Goal: Use online tool/utility: Utilize a website feature to perform a specific function

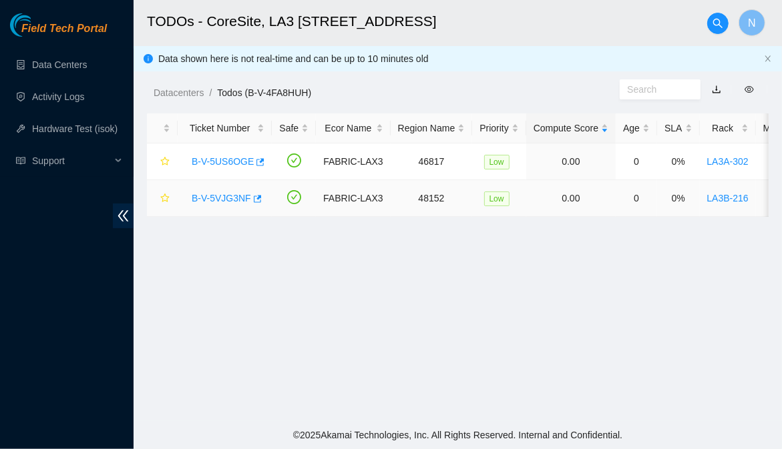
click at [232, 202] on link "B-V-5VJG3NF" at bounding box center [221, 198] width 59 height 11
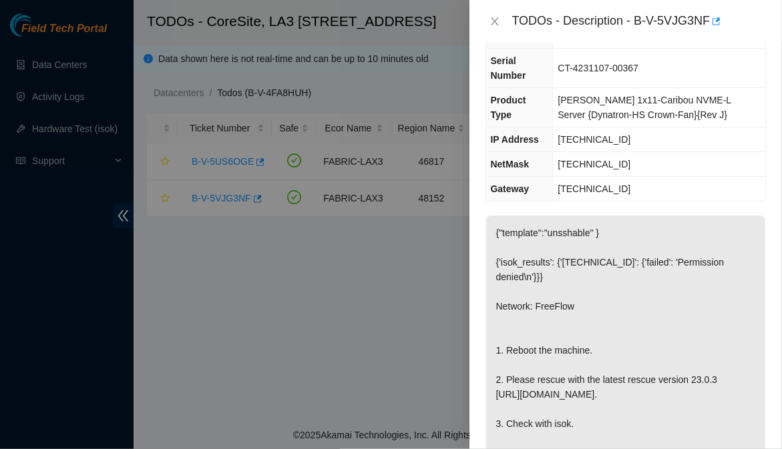
scroll to position [136, 0]
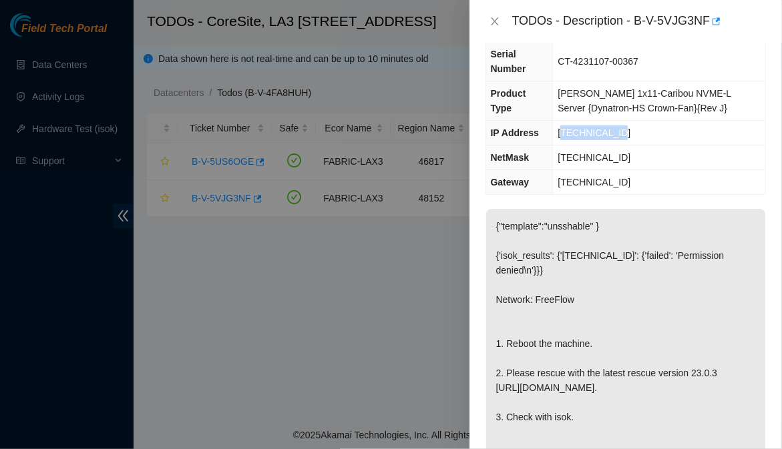
drag, startPoint x: 624, startPoint y: 105, endPoint x: 566, endPoint y: 109, distance: 58.2
click at [566, 121] on td "[TECHNICAL_ID]" at bounding box center [659, 133] width 212 height 25
click at [636, 146] on td "[TECHNICAL_ID]" at bounding box center [659, 158] width 212 height 25
click at [625, 121] on td "[TECHNICAL_ID]" at bounding box center [659, 133] width 212 height 25
drag, startPoint x: 620, startPoint y: 104, endPoint x: 563, endPoint y: 106, distance: 56.8
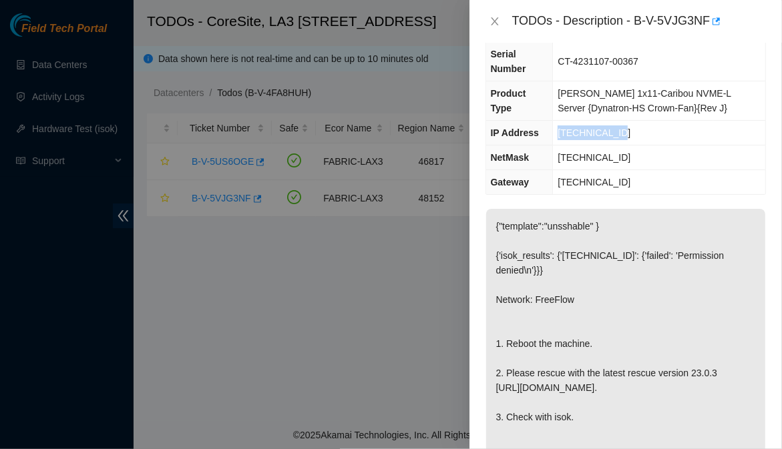
click at [563, 121] on td "[TECHNICAL_ID]" at bounding box center [659, 133] width 212 height 25
copy span "[TECHNICAL_ID]"
click at [673, 121] on td "[TECHNICAL_ID]" at bounding box center [659, 133] width 212 height 25
drag, startPoint x: 631, startPoint y: 128, endPoint x: 560, endPoint y: 128, distance: 71.5
click at [560, 146] on td "[TECHNICAL_ID]" at bounding box center [659, 158] width 212 height 25
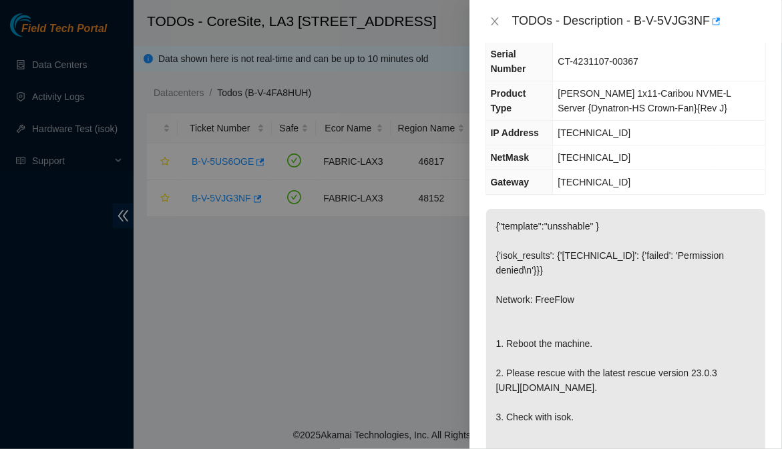
copy span "[TECHNICAL_ID]"
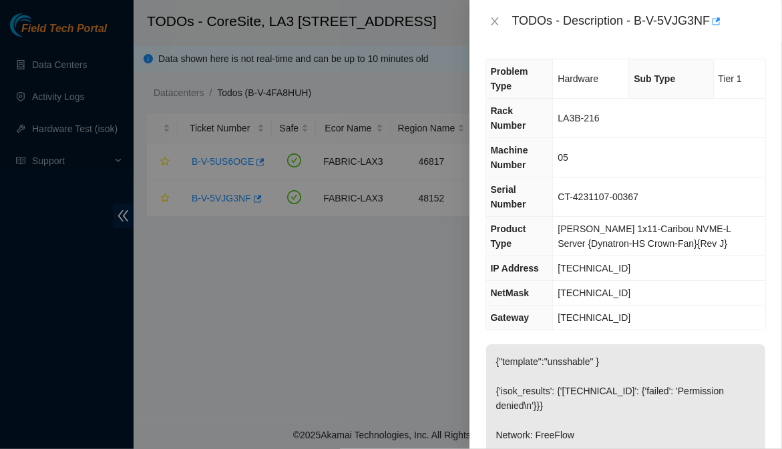
click at [682, 138] on td "05" at bounding box center [659, 157] width 212 height 39
click at [746, 281] on td "[TECHNICAL_ID]" at bounding box center [659, 293] width 212 height 25
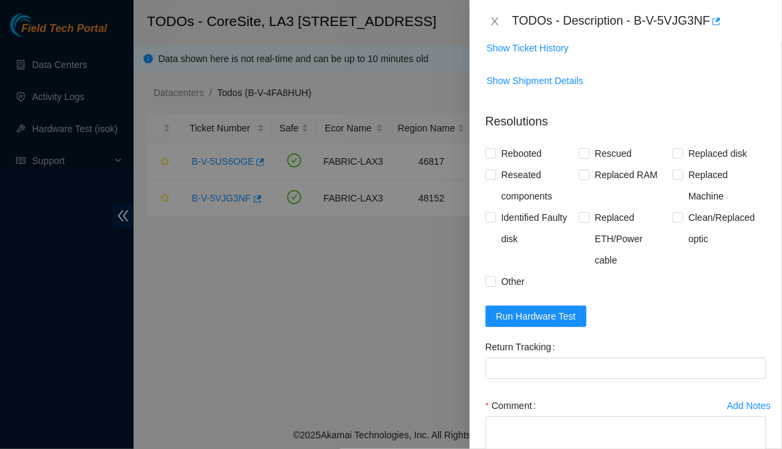
scroll to position [694, 0]
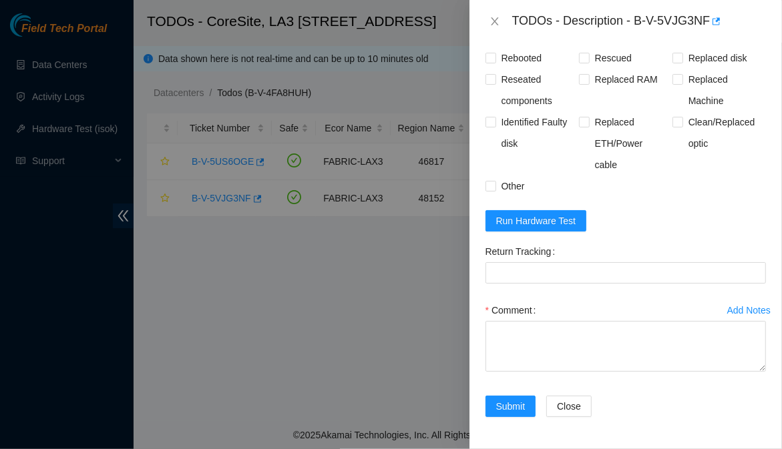
click at [759, 246] on div "Problem Type Hardware Sub Type Tier 1 Rack Number LA3B-216 Machine Number 05 Se…" at bounding box center [625, 246] width 313 height 407
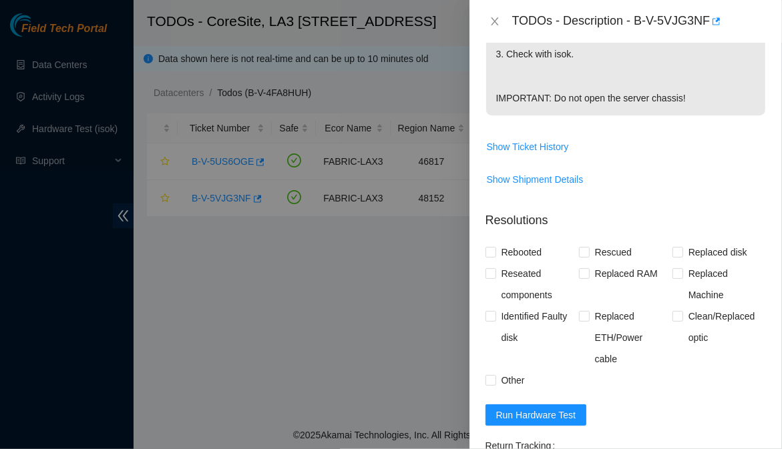
scroll to position [498, 0]
click at [570, 415] on span "Run Hardware Test" at bounding box center [536, 416] width 80 height 15
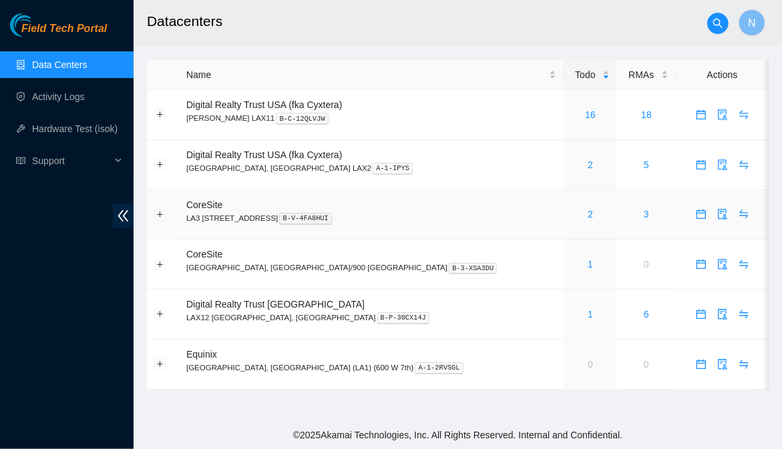
click at [571, 217] on div "2" at bounding box center [590, 214] width 38 height 15
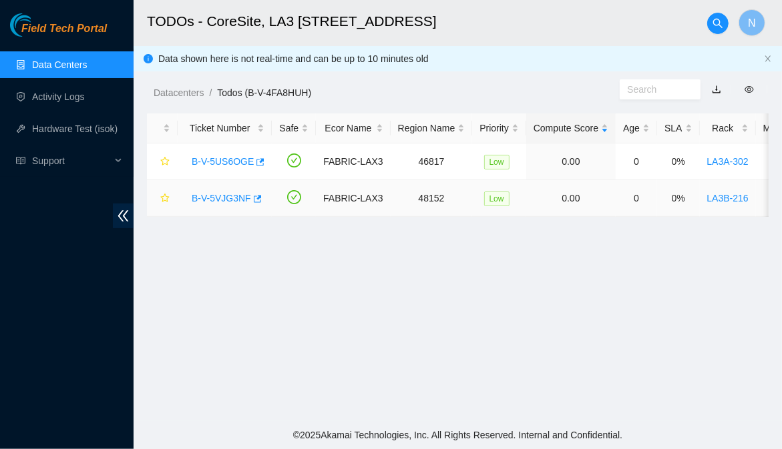
click at [225, 201] on link "B-V-5VJG3NF" at bounding box center [221, 198] width 59 height 11
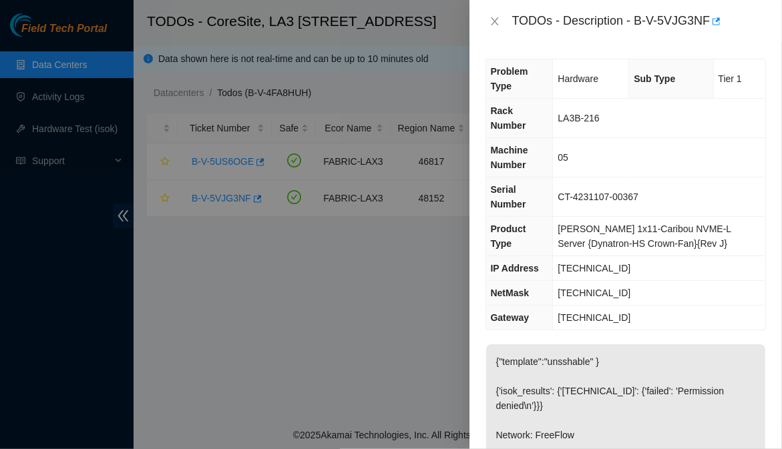
click at [755, 311] on div "Problem Type Hardware Sub Type Tier 1 Rack Number LA3B-216 Machine Number 05 Se…" at bounding box center [625, 246] width 313 height 407
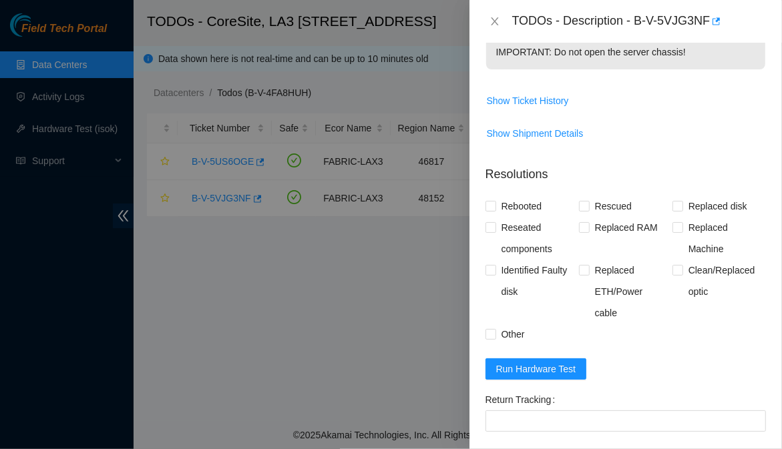
scroll to position [582, 0]
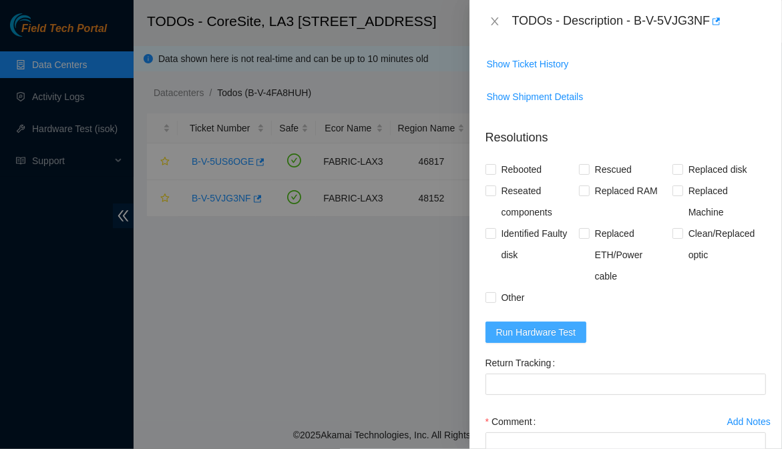
click at [568, 335] on span "Run Hardware Test" at bounding box center [536, 332] width 80 height 15
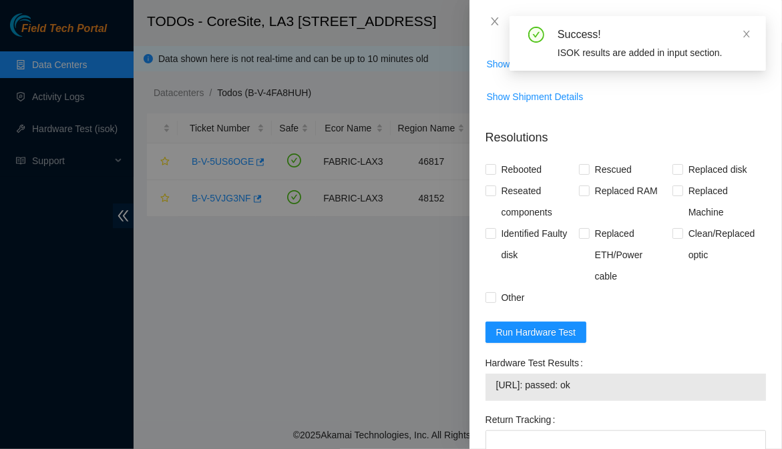
drag, startPoint x: 618, startPoint y: 384, endPoint x: 493, endPoint y: 388, distance: 125.6
click at [493, 388] on div "[URL]: passed: ok" at bounding box center [625, 387] width 280 height 27
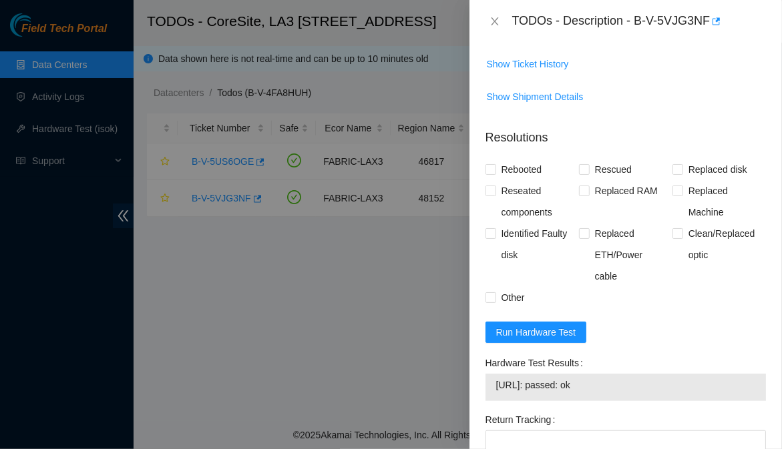
copy tbody "[URL]: passed: ok"
click at [656, 398] on td "[URL]: passed: ok" at bounding box center [625, 387] width 260 height 21
click at [491, 23] on icon "close" at bounding box center [494, 21] width 11 height 11
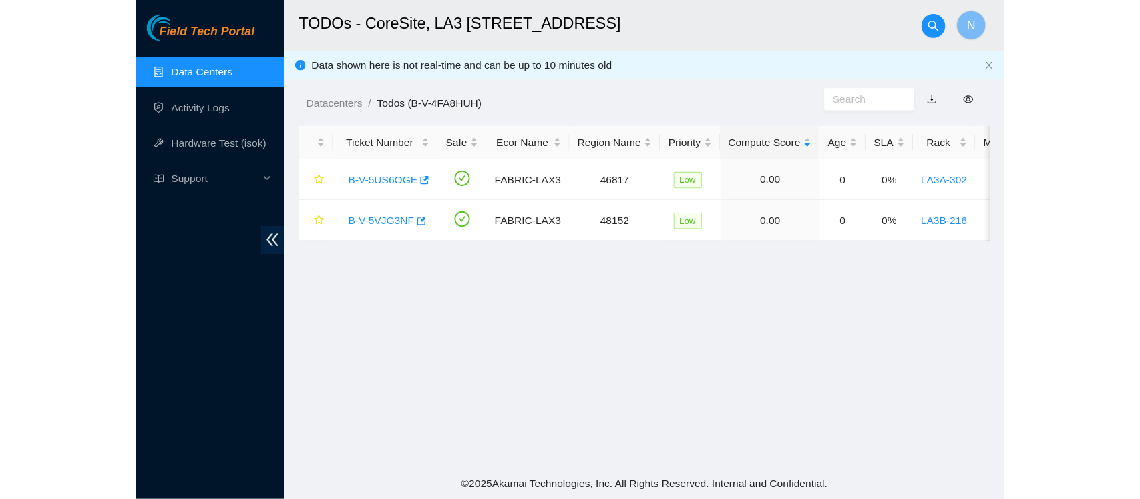
scroll to position [452, 0]
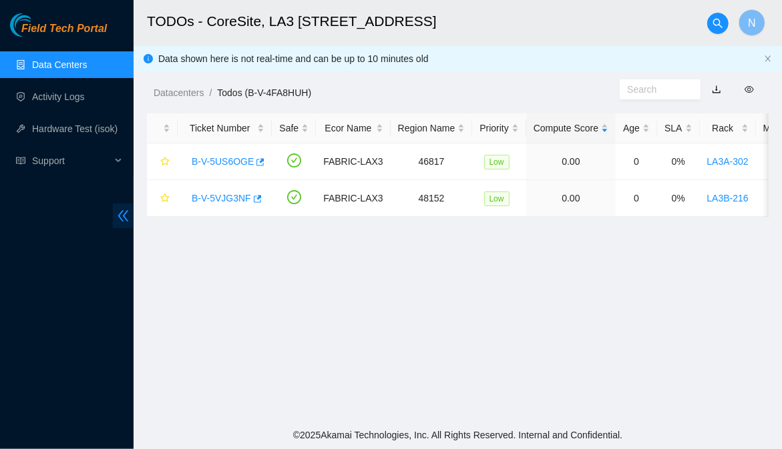
click at [125, 220] on icon "double-left" at bounding box center [123, 216] width 14 height 14
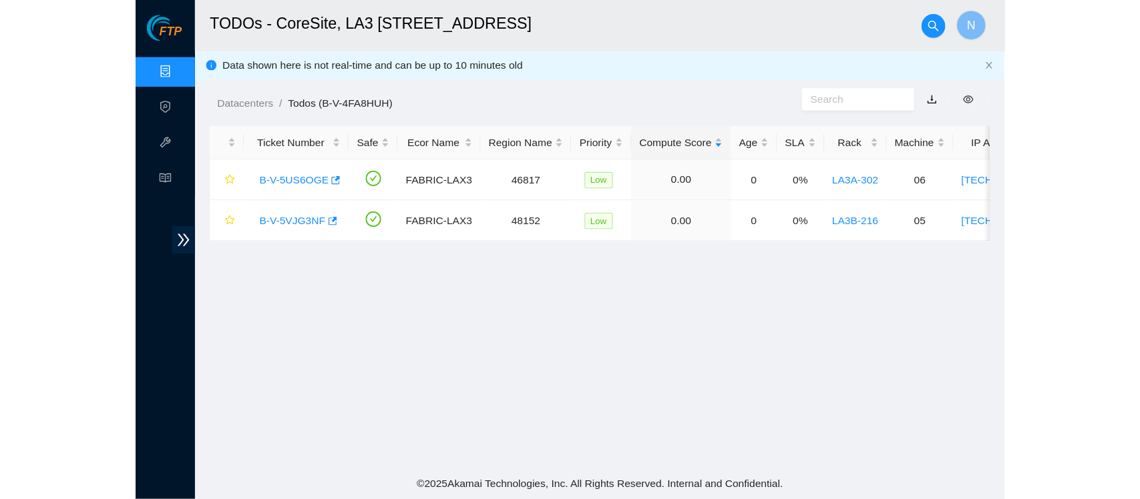
scroll to position [402, 0]
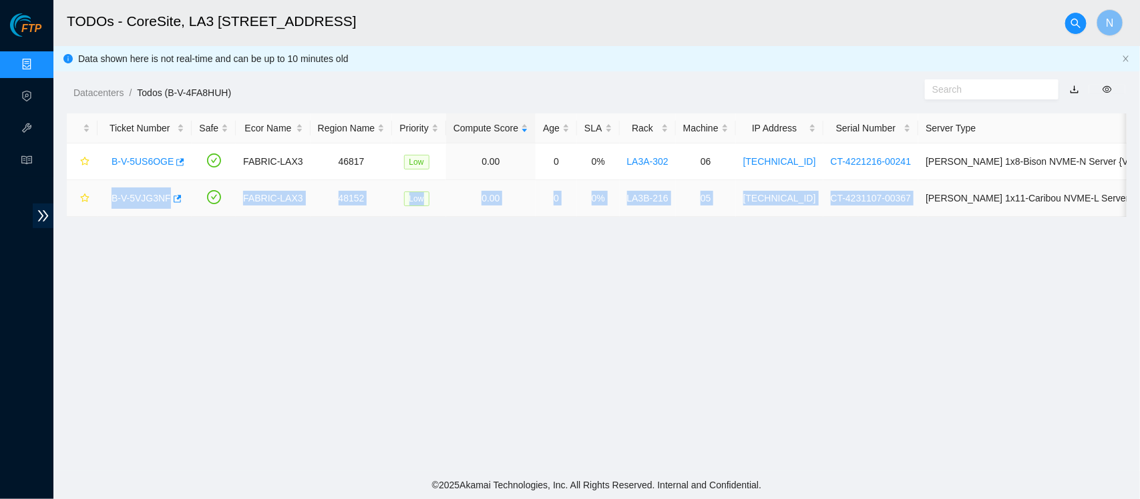
drag, startPoint x: 897, startPoint y: 198, endPoint x: 112, endPoint y: 199, distance: 785.3
click at [112, 199] on tr "B-V-5VJG3NF FABRIC-LAX3 48152 Low 0.00 0 0% LA3B-216 05 [TECHNICAL_ID] CT-42311…" at bounding box center [679, 198] width 1225 height 37
copy tr "B-V-5VJG3NF FABRIC-LAX3 48152 Low 0.00 0 0% LA3B-216 05 [TECHNICAL_ID] CT-42311…"
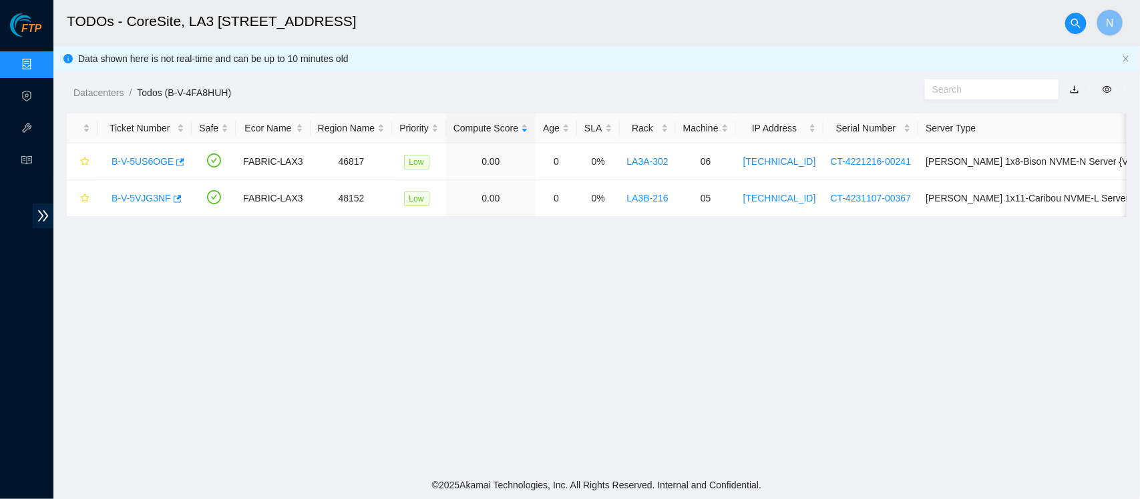
click at [759, 402] on main "TODOs - CoreSite, LA3 200 Bauchet St N Data shown here is not real-time and can…" at bounding box center [596, 235] width 1086 height 471
click at [154, 198] on link "B-V-5VJG3NF" at bounding box center [141, 198] width 59 height 11
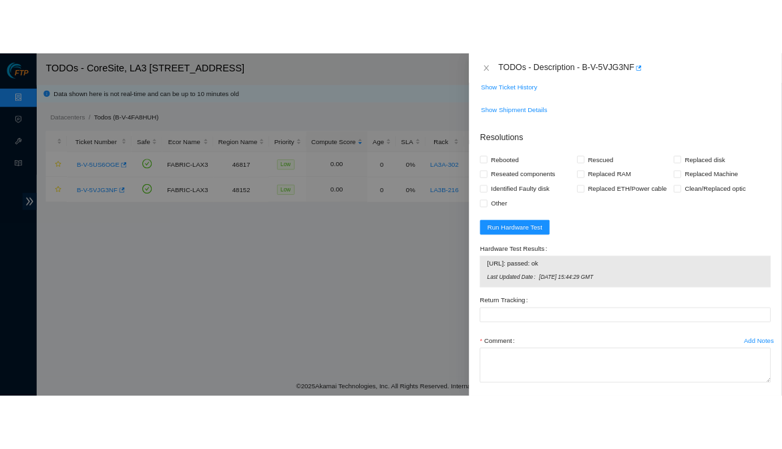
scroll to position [582, 0]
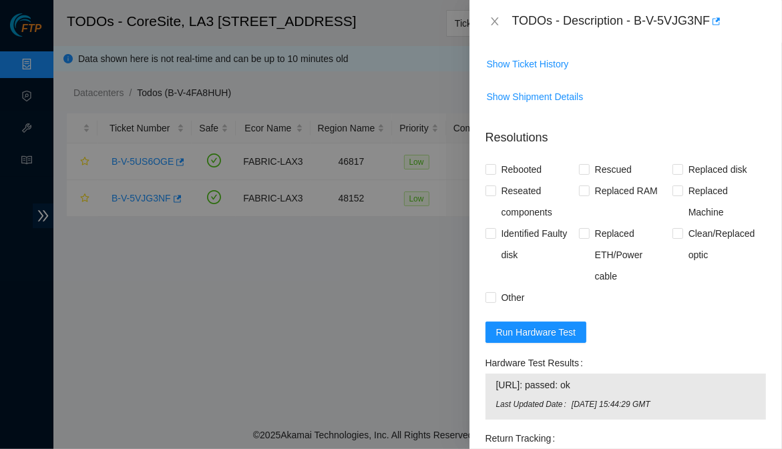
click at [765, 407] on div "Problem Type Hardware Sub Type Tier 1 Rack Number LA3B-216 Machine Number 05 Se…" at bounding box center [625, 246] width 313 height 407
drag, startPoint x: 602, startPoint y: 385, endPoint x: 497, endPoint y: 379, distance: 105.0
click at [497, 379] on span "23.39.209.232: passed: ok" at bounding box center [625, 385] width 259 height 15
copy span "23.39.209.232: passed: ok"
